Goal: Task Accomplishment & Management: Complete application form

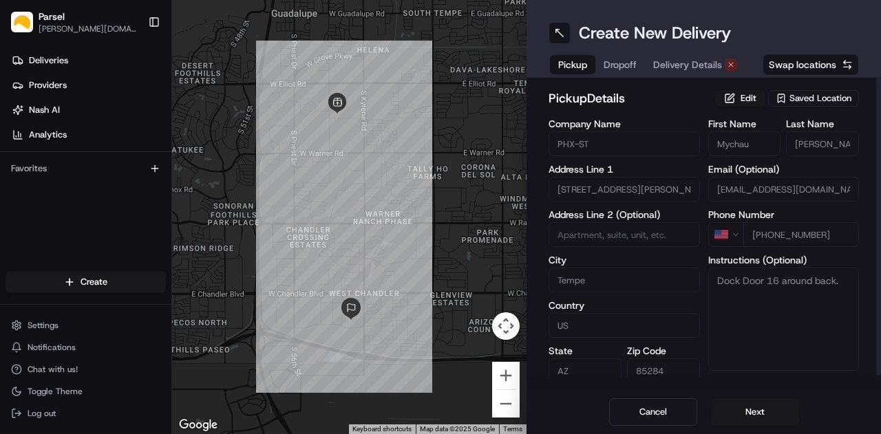
scroll to position [14, 0]
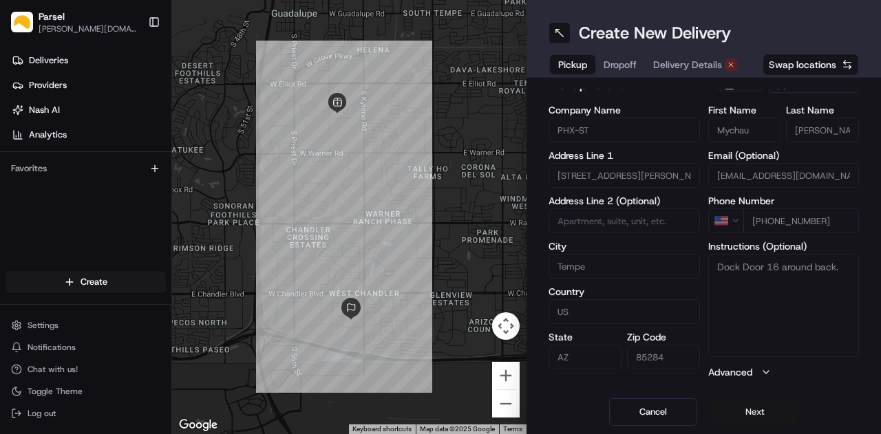
click at [765, 414] on button "Next" at bounding box center [755, 412] width 88 height 28
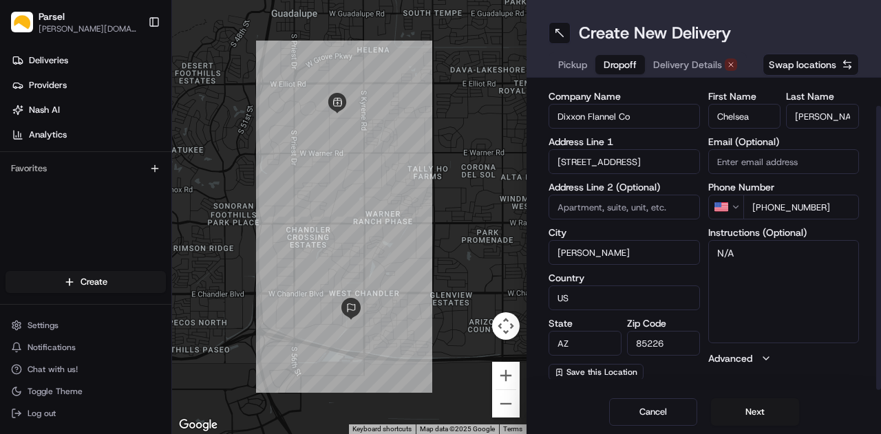
scroll to position [28, 0]
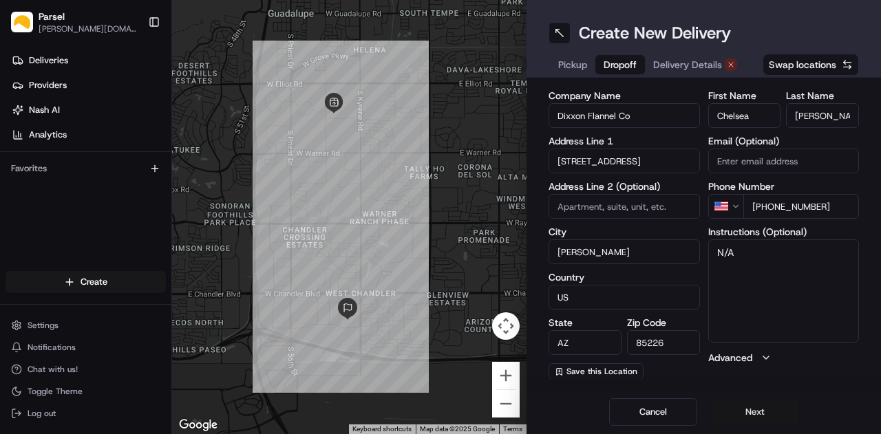
click at [752, 410] on button "Next" at bounding box center [755, 412] width 88 height 28
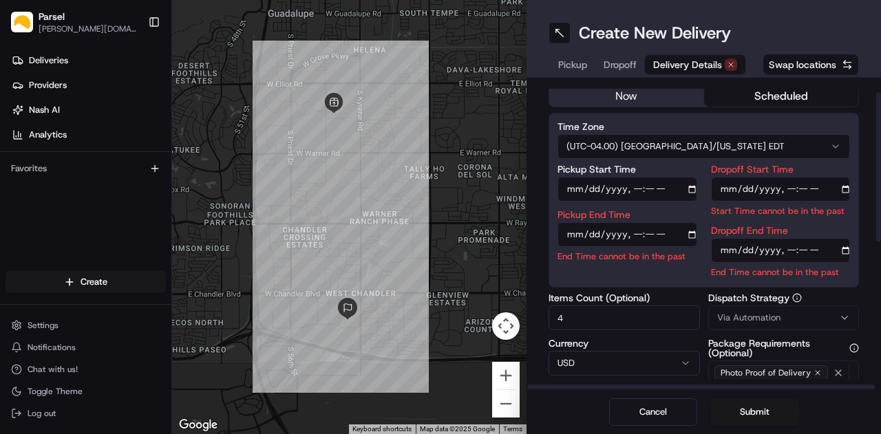
click at [584, 185] on input "Pickup Start Time" at bounding box center [627, 189] width 140 height 25
click at [694, 193] on input "Pickup Start Time" at bounding box center [627, 189] width 140 height 25
click at [695, 189] on input "Pickup Start Time" at bounding box center [627, 189] width 140 height 25
type input "[DATE]T13:00"
click at [686, 158] on div "Time Zone (UTC-04.00) America/[US_STATE] EDT Pickup Start Time Pickup End Time …" at bounding box center [704, 200] width 310 height 175
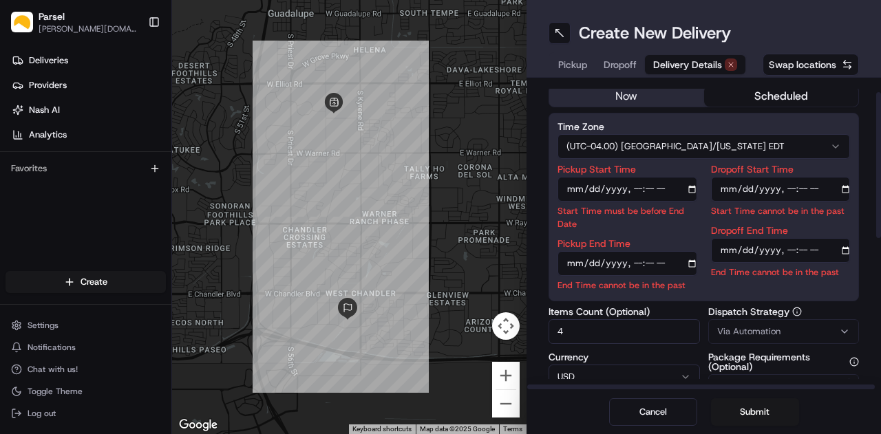
click at [591, 263] on input "Pickup End Time" at bounding box center [627, 263] width 140 height 25
click at [693, 266] on input "Pickup End Time" at bounding box center [627, 263] width 140 height 25
type input "[DATE]T14:00"
click at [860, 171] on div "Delivery Details now scheduled Time Zone (UTC-04.00) [GEOGRAPHIC_DATA]/[US_STAT…" at bounding box center [704, 234] width 354 height 312
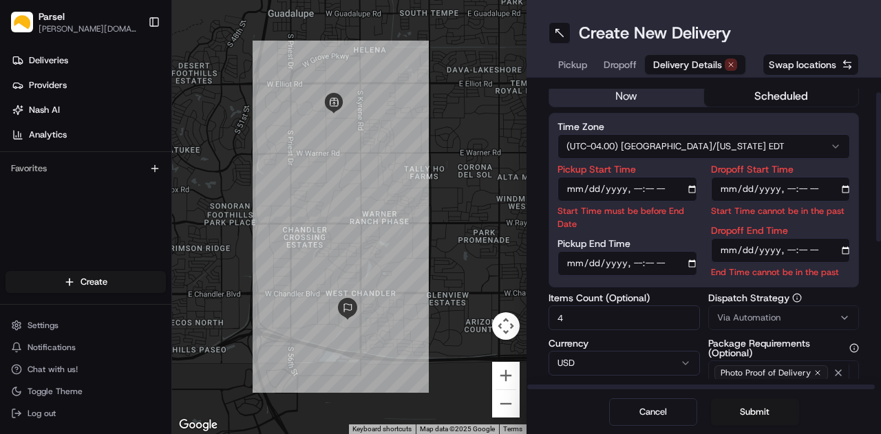
click at [743, 184] on input "Dropoff Start Time" at bounding box center [781, 189] width 140 height 25
click at [845, 191] on input "Dropoff Start Time" at bounding box center [781, 189] width 140 height 25
type input "[DATE]T13:00"
click at [825, 167] on label "Dropoff Start Time" at bounding box center [781, 169] width 140 height 10
click at [825, 177] on input "Dropoff Start Time" at bounding box center [781, 189] width 140 height 25
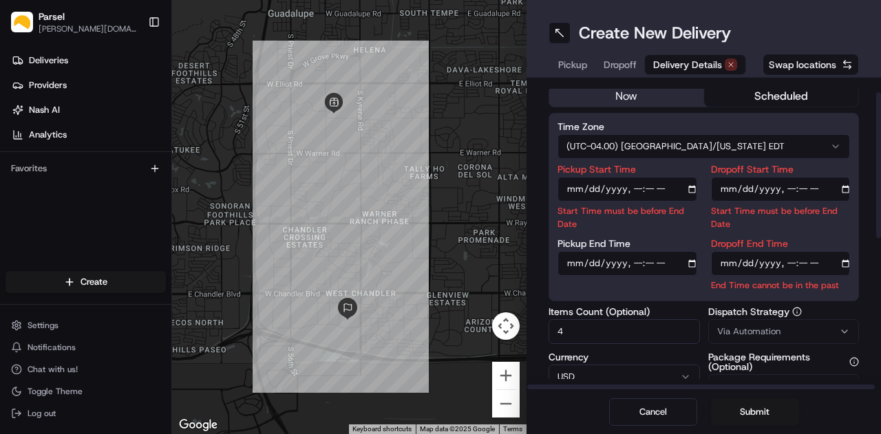
click at [743, 264] on input "Dropoff End Time" at bounding box center [781, 263] width 140 height 25
click at [845, 264] on input "Dropoff End Time" at bounding box center [781, 263] width 140 height 25
type input "[DATE]T15:00"
click at [856, 264] on div "Time Zone (UTC-04.00) [GEOGRAPHIC_DATA]/[US_STATE] EDT Pickup Start Time Start …" at bounding box center [704, 207] width 310 height 189
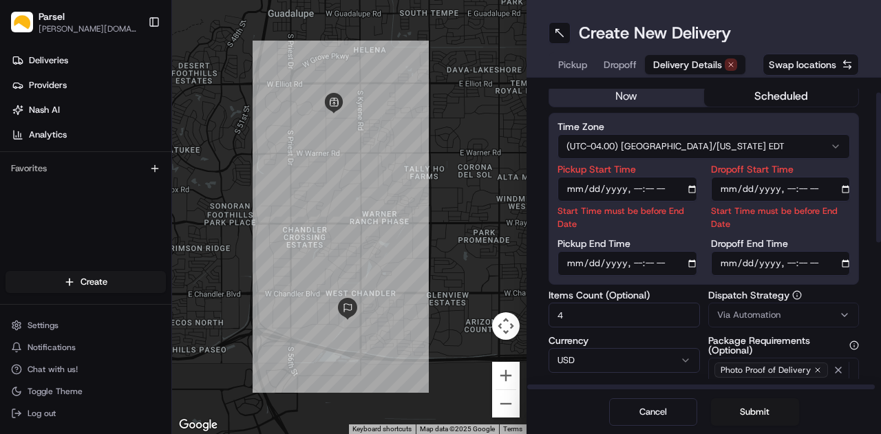
click at [644, 320] on input "4" at bounding box center [624, 315] width 151 height 25
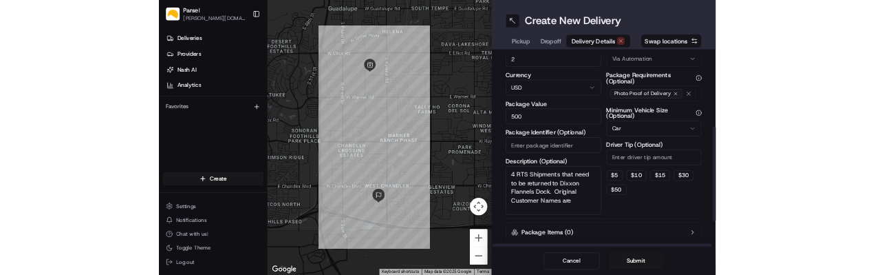
scroll to position [235, 0]
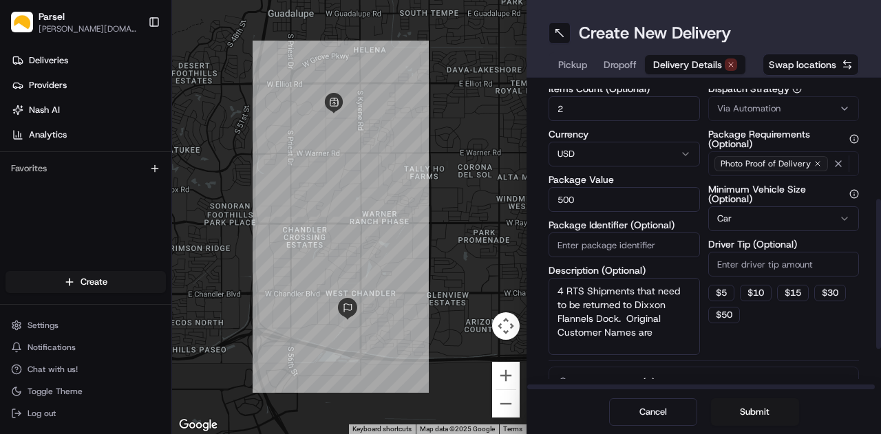
type input "2"
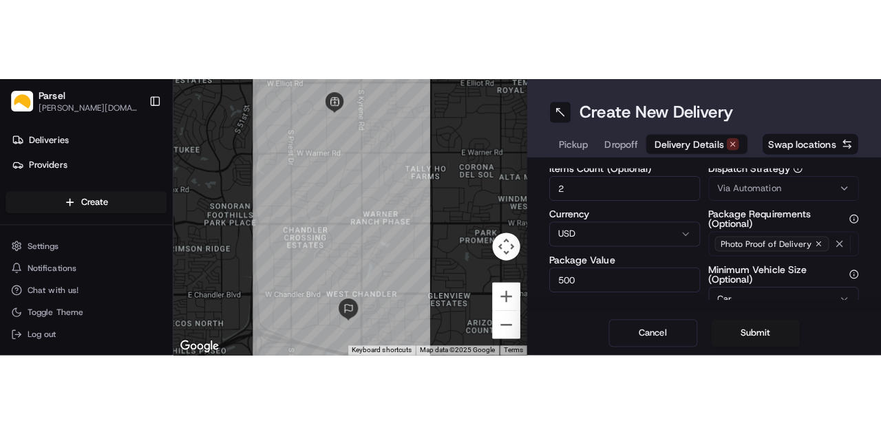
scroll to position [0, 0]
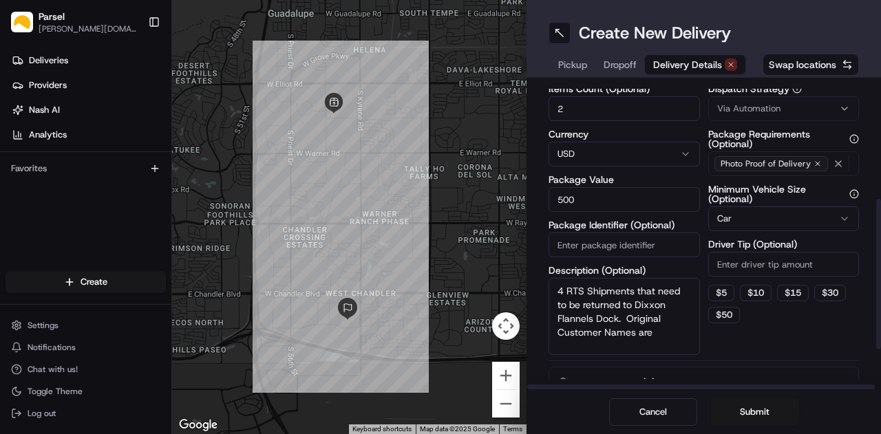
click at [564, 286] on textarea "4 RTS Shipments that need to be returned to Dixxon Flannels Dock. Original Cust…" at bounding box center [624, 316] width 151 height 77
click at [632, 321] on textarea "3 RTS Shipments that need to be returned to Dixxon Flannels Dock. Original Cust…" at bounding box center [624, 316] width 151 height 77
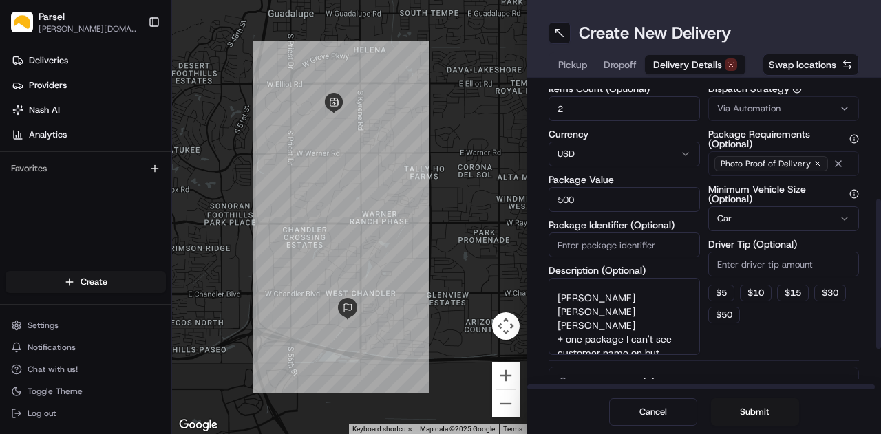
scroll to position [100, 0]
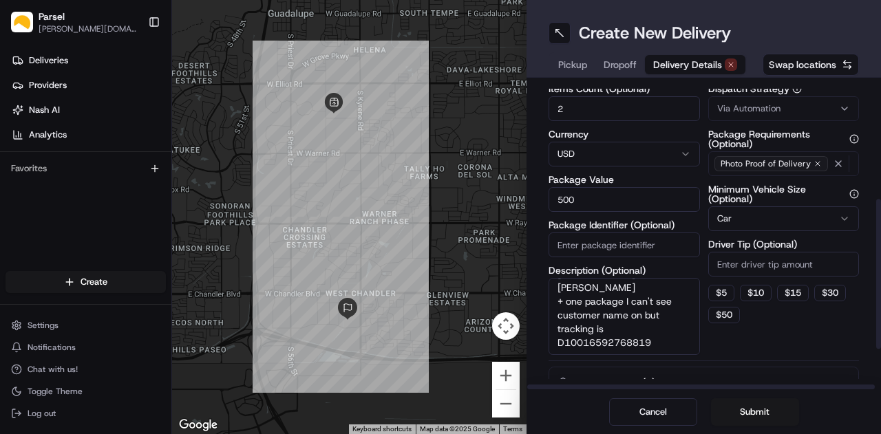
drag, startPoint x: 663, startPoint y: 347, endPoint x: 549, endPoint y: 295, distance: 126.3
click at [549, 295] on textarea "3 RTS Shipments that need to be returned to Dixxon Flannels Dock. Original Cust…" at bounding box center [624, 316] width 151 height 77
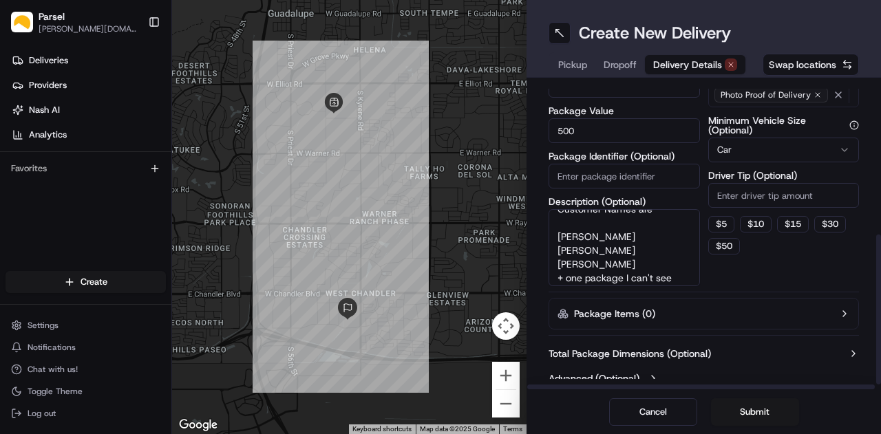
scroll to position [60, 0]
drag, startPoint x: 636, startPoint y: 259, endPoint x: 551, endPoint y: 231, distance: 90.1
click at [551, 231] on textarea "3 RTS Shipments that need to be returned to Dixxon Flannels Dock. Original Cust…" at bounding box center [624, 247] width 151 height 77
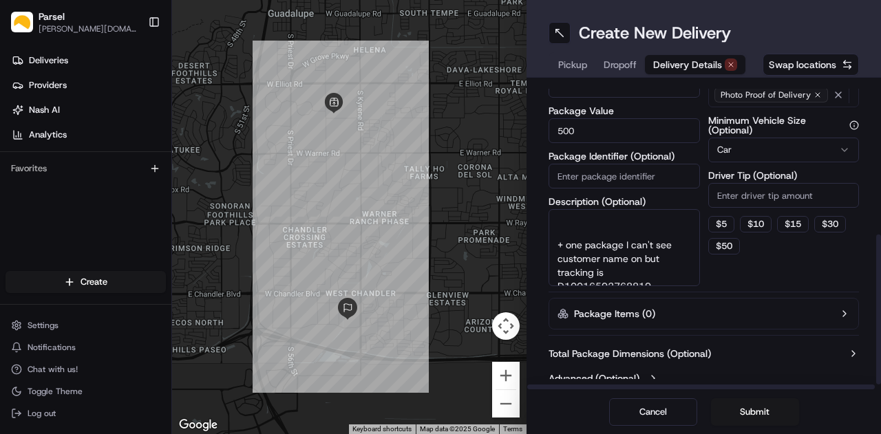
scroll to position [32, 0]
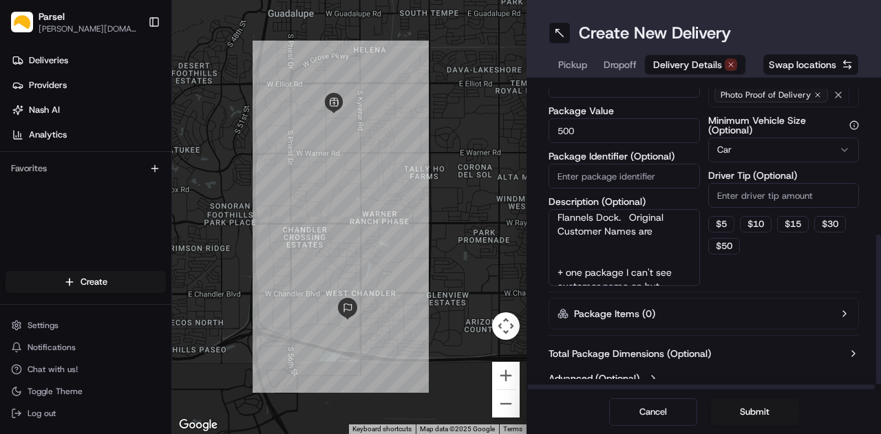
paste textarea "[PERSON_NAME]"
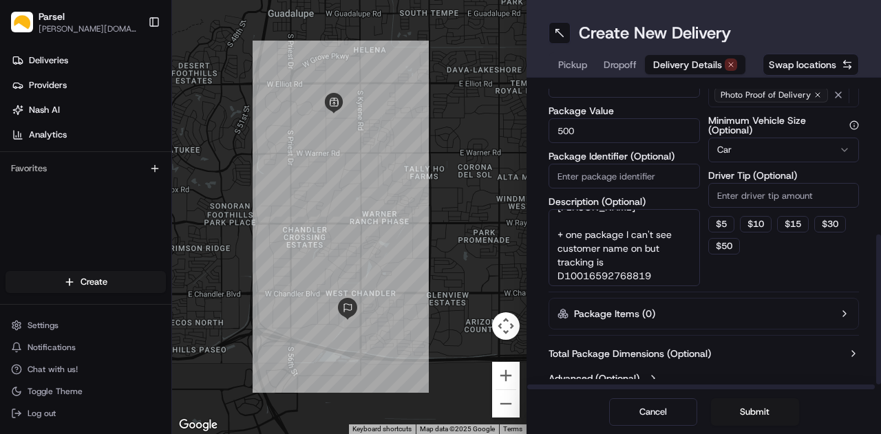
scroll to position [86, 0]
drag, startPoint x: 657, startPoint y: 271, endPoint x: 555, endPoint y: 231, distance: 109.0
click at [555, 231] on textarea "3 RTS Shipments that need to be returned to Dixxon Flannels Dock. Original Cust…" at bounding box center [624, 247] width 151 height 77
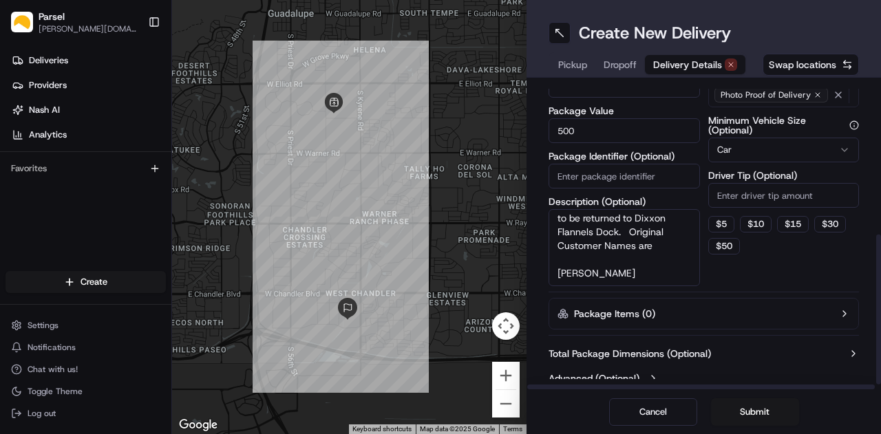
scroll to position [31, 0]
paste textarea "[PERSON_NAME]"
type textarea "3 RTS Shipments that need to be returned to Dixxon Flannels Dock. Original Cust…"
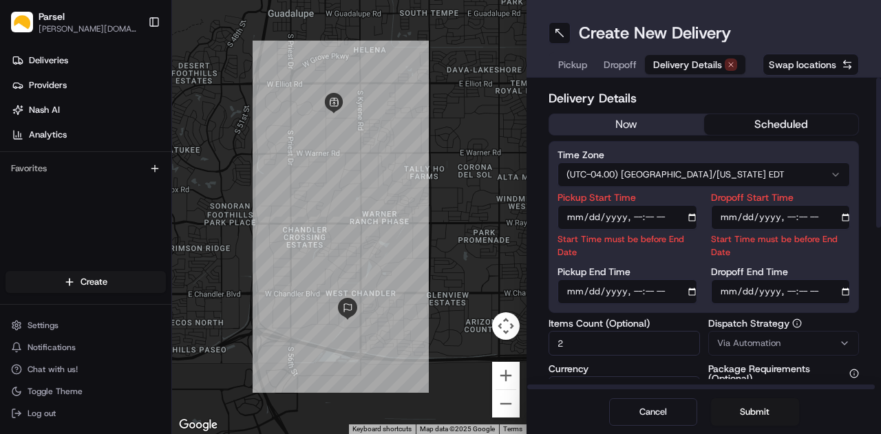
scroll to position [0, 0]
click at [667, 215] on input "Pickup Start Time" at bounding box center [627, 217] width 140 height 25
click at [628, 291] on div "Pickup Start Time Start Time must be before End Date Pickup End Time" at bounding box center [627, 248] width 140 height 111
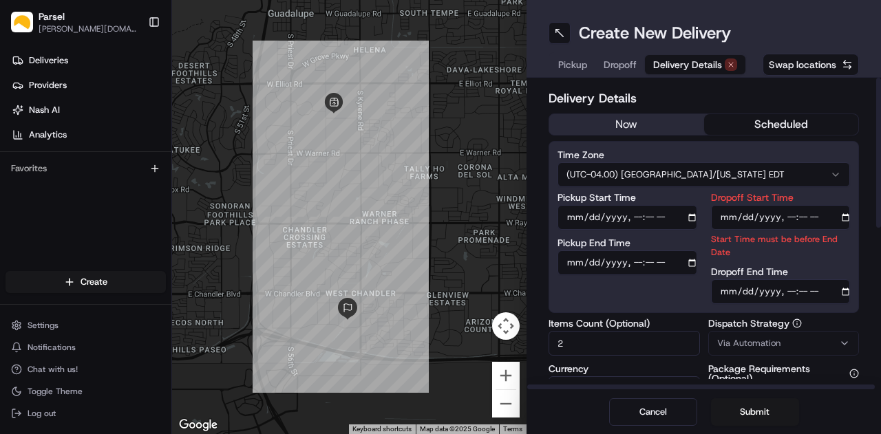
click at [777, 220] on input "Dropoff Start Time" at bounding box center [781, 217] width 140 height 25
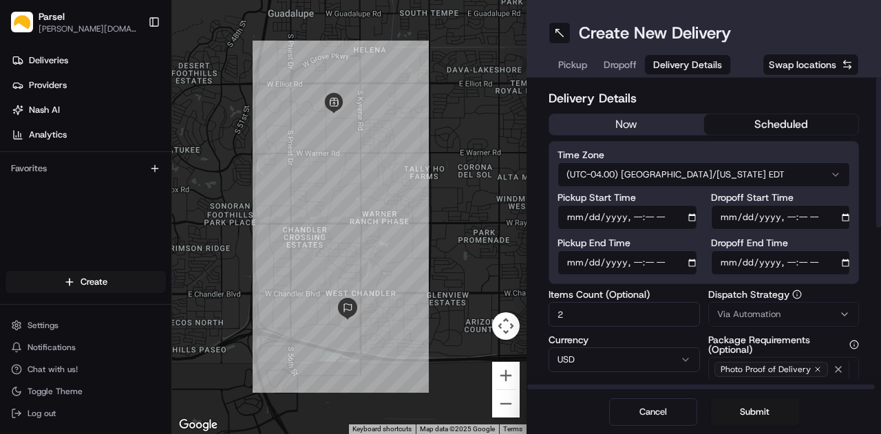
click at [787, 295] on div "Delivery Details now scheduled Time Zone (UTC-04.00) [GEOGRAPHIC_DATA]/[US_STAT…" at bounding box center [704, 377] width 310 height 577
click at [778, 127] on button "scheduled" at bounding box center [781, 124] width 155 height 21
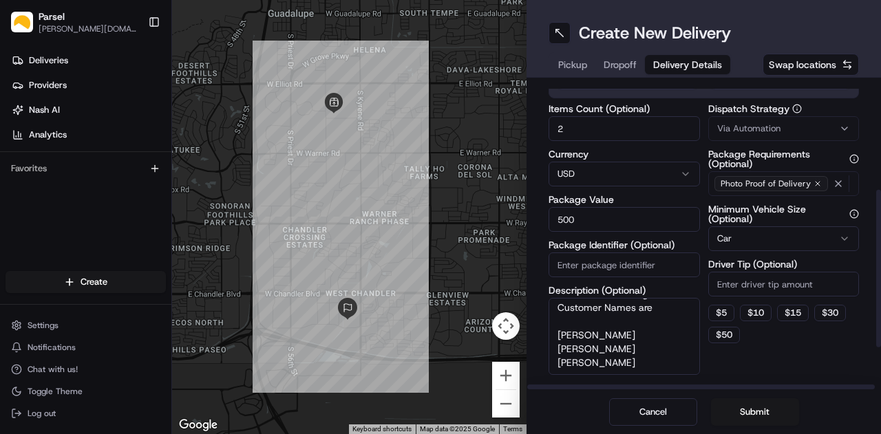
scroll to position [206, 0]
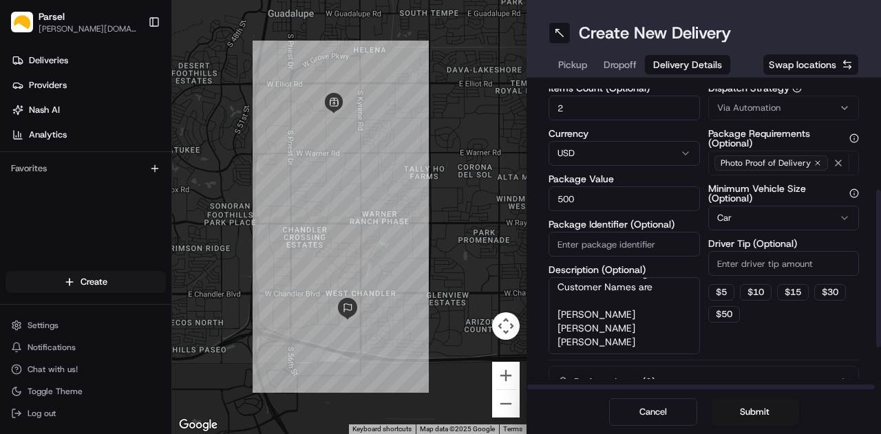
drag, startPoint x: 615, startPoint y: 344, endPoint x: 538, endPoint y: 308, distance: 85.3
click at [538, 308] on div "Delivery Details now scheduled Time Zone (UTC-04.00) [GEOGRAPHIC_DATA]/[US_STAT…" at bounding box center [704, 234] width 354 height 312
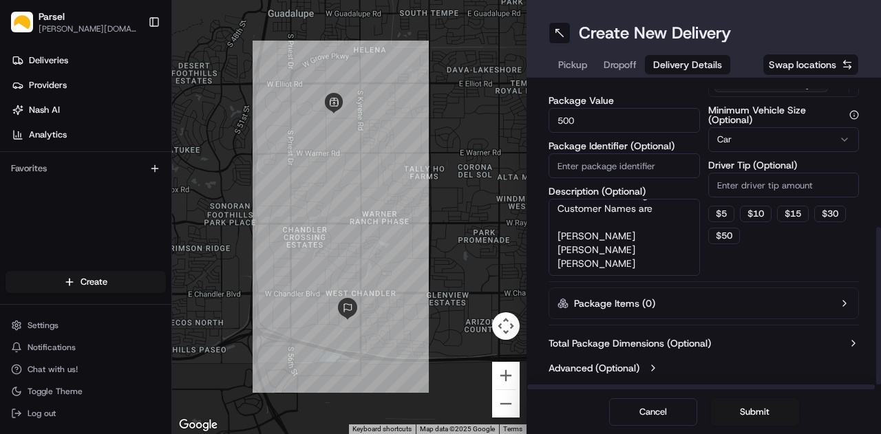
scroll to position [285, 0]
click at [758, 416] on button "Submit" at bounding box center [755, 412] width 88 height 28
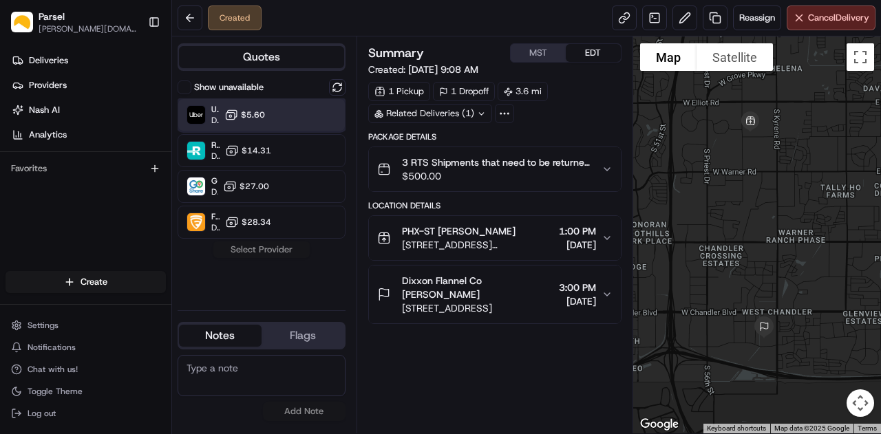
click at [284, 114] on div "Uber Dropoff ETA 4 hours $5.60" at bounding box center [262, 114] width 168 height 33
click at [270, 251] on button "Assign Provider" at bounding box center [262, 250] width 98 height 17
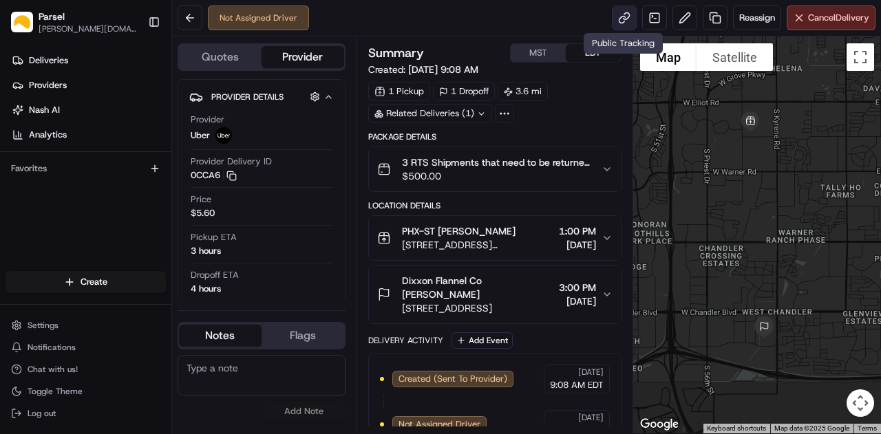
click at [623, 17] on link at bounding box center [624, 18] width 25 height 25
click at [580, 238] on span "[DATE]" at bounding box center [577, 245] width 37 height 14
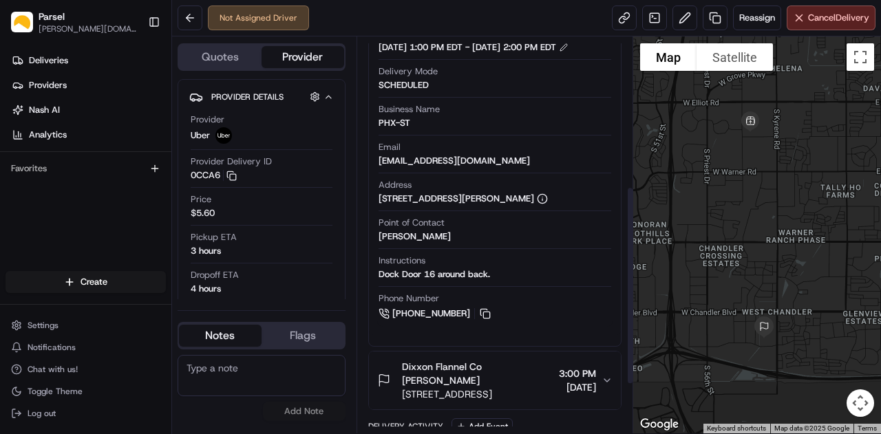
scroll to position [394, 0]
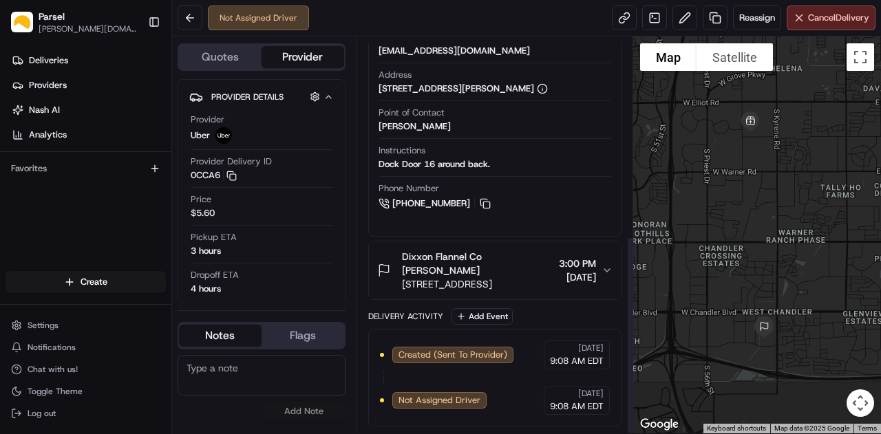
click at [605, 268] on icon "button" at bounding box center [607, 270] width 11 height 11
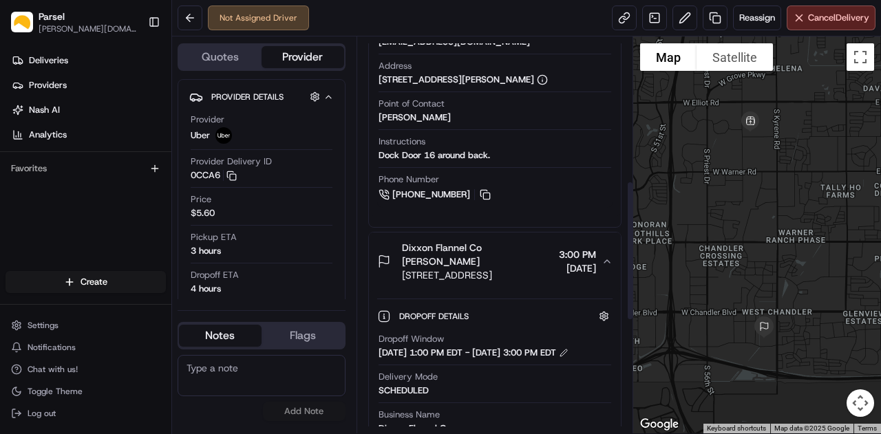
scroll to position [532, 0]
